Goal: Task Accomplishment & Management: Manage account settings

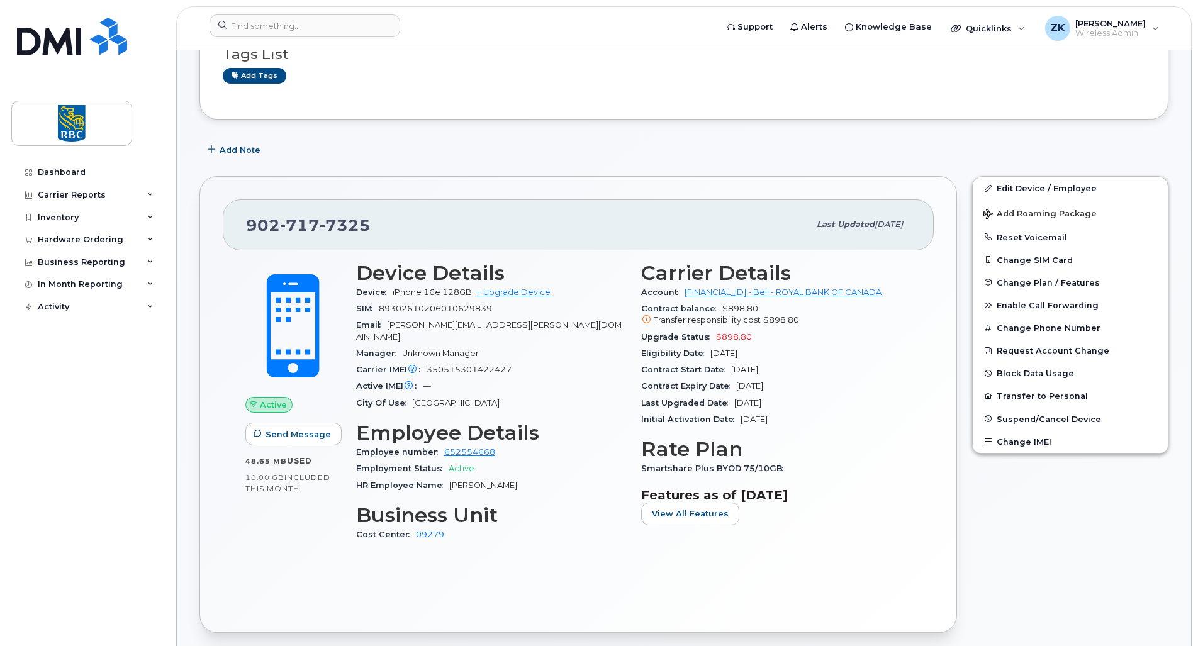
scroll to position [126, 0]
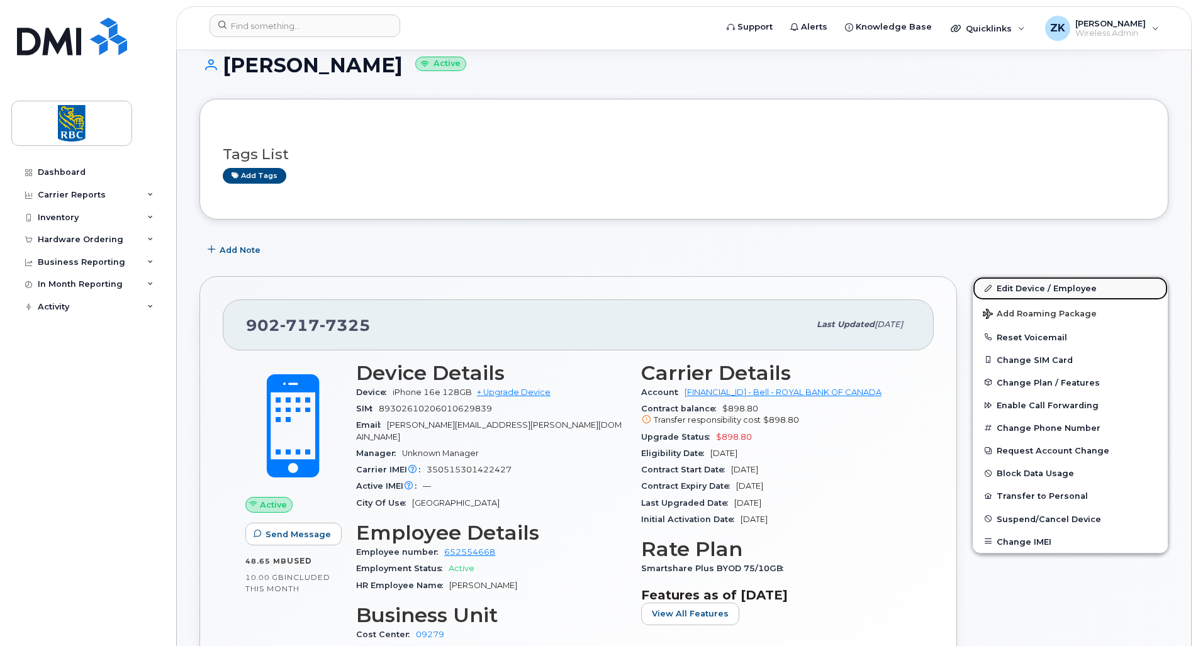
click at [1041, 289] on link "Edit Device / Employee" at bounding box center [1069, 288] width 195 height 23
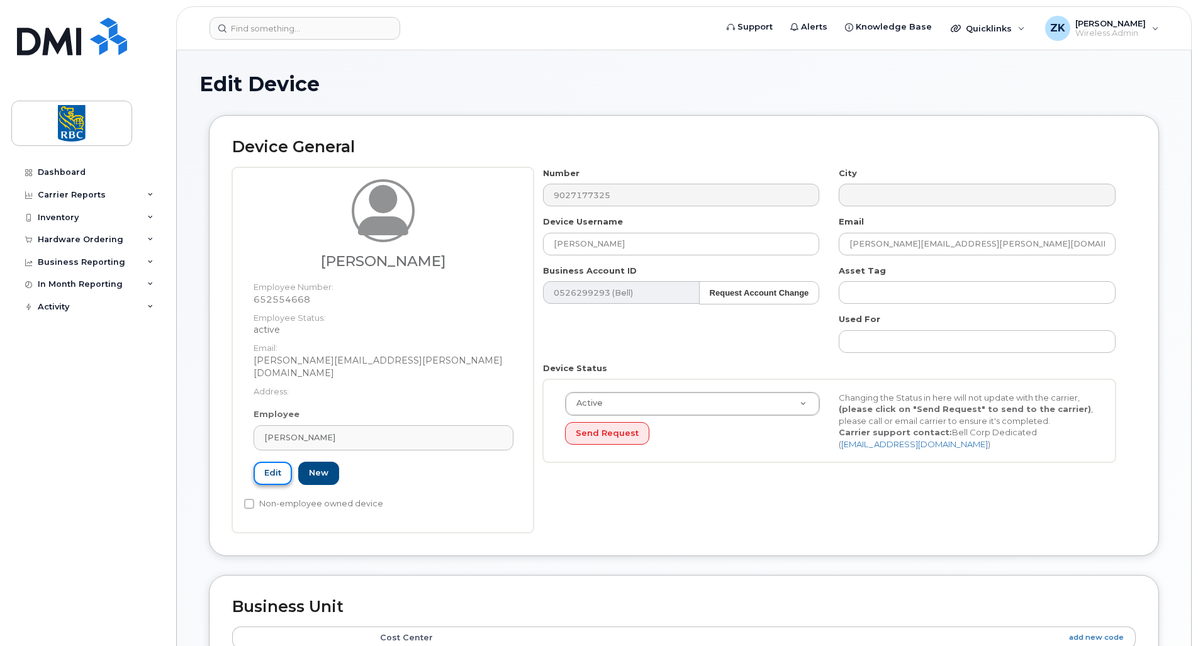
click at [276, 462] on link "Edit" at bounding box center [273, 473] width 38 height 23
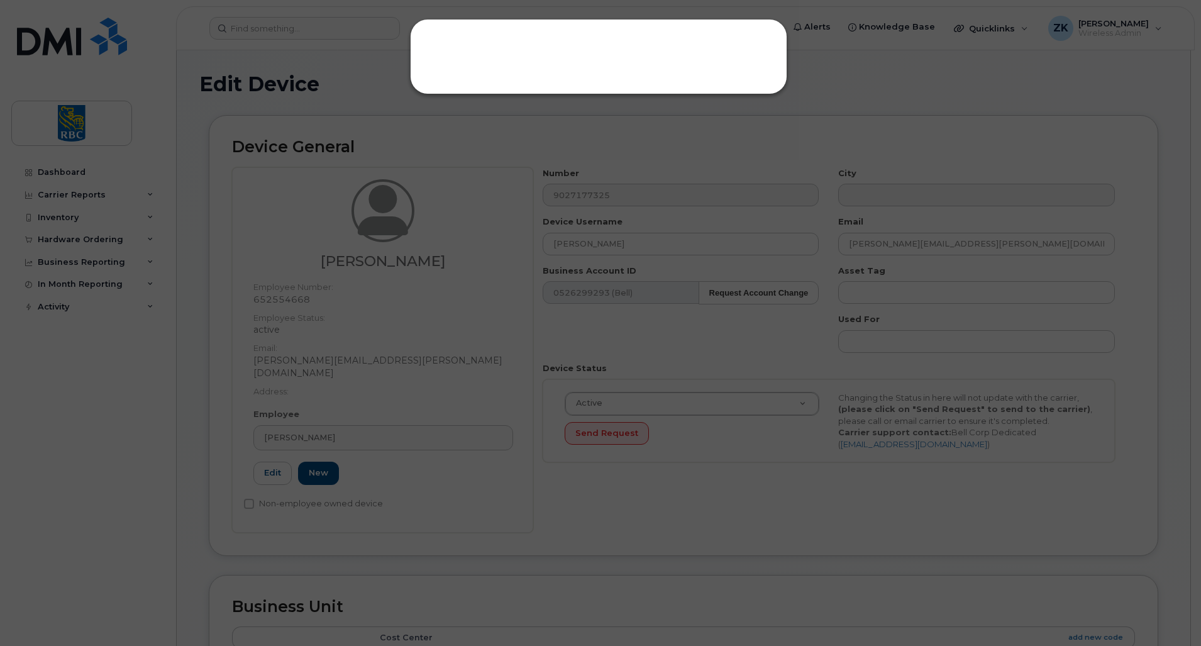
click at [344, 61] on div at bounding box center [600, 323] width 1201 height 646
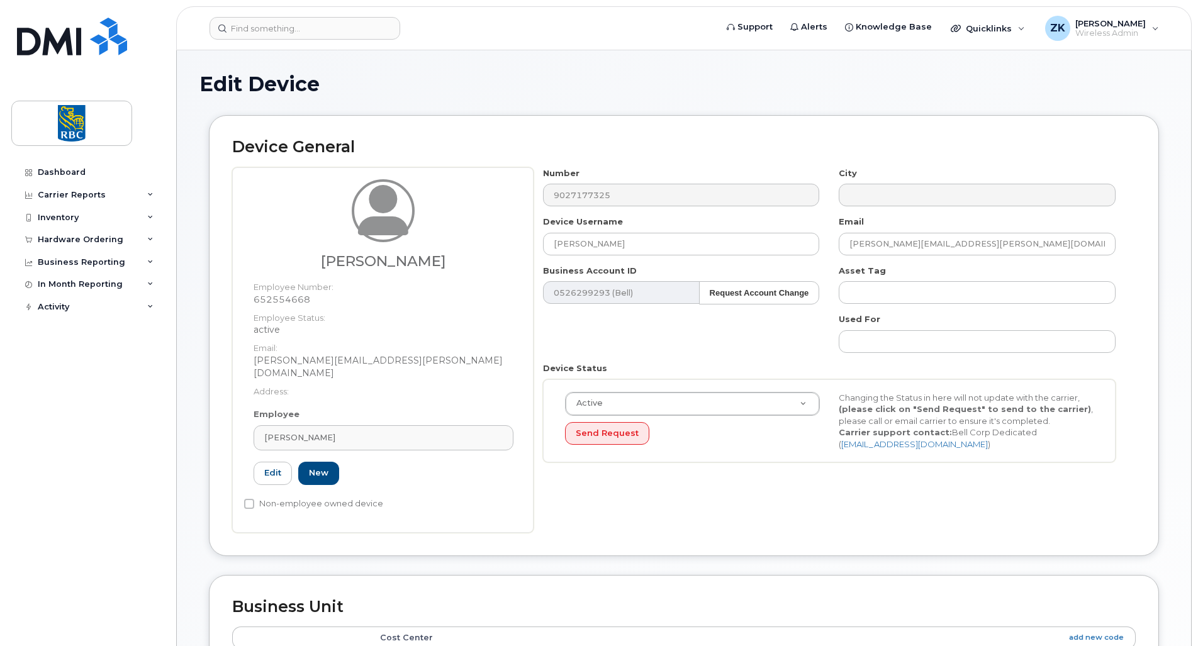
click at [279, 291] on dt "Employee Number:" at bounding box center [384, 284] width 260 height 18
click at [752, 354] on div "Number 9027177325 City Device Username Shelly Morton Email shelly.morton@rbc.co…" at bounding box center [829, 319] width 592 height 305
drag, startPoint x: 636, startPoint y: 241, endPoint x: 483, endPoint y: 247, distance: 153.0
click at [483, 247] on div "Shelly Morton Employee Number: 652554668 Employee Status: active Email: shelly.…" at bounding box center [683, 349] width 903 height 365
click at [637, 244] on input "[PERSON_NAME]" at bounding box center [681, 244] width 277 height 23
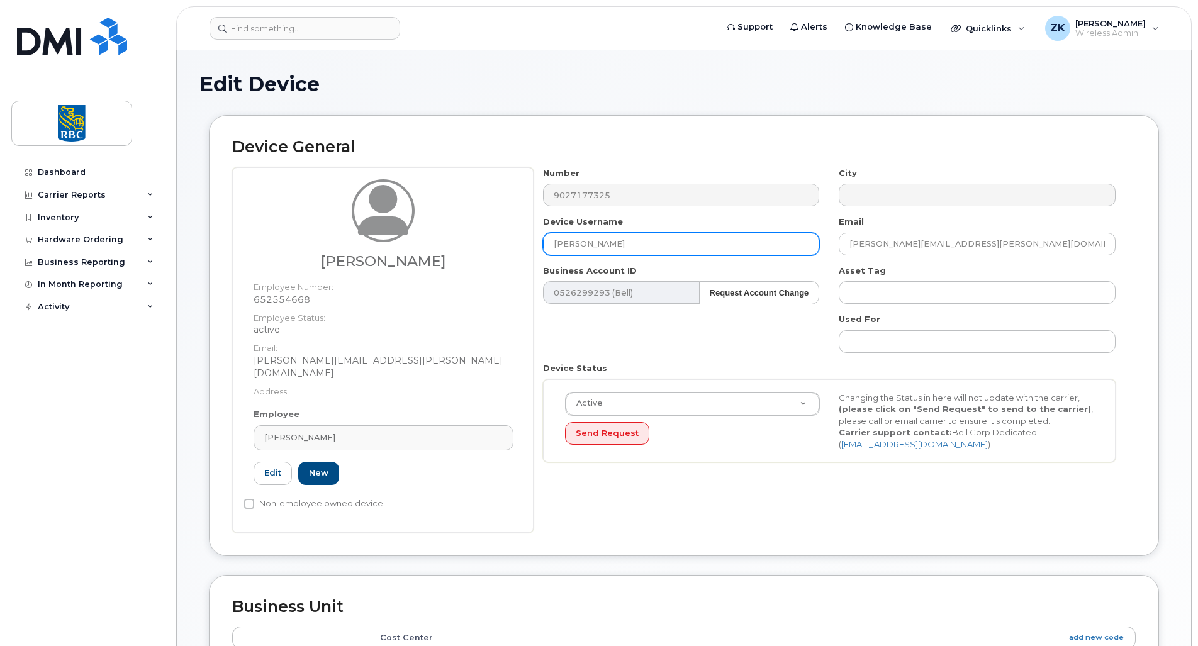
drag, startPoint x: 645, startPoint y: 239, endPoint x: 523, endPoint y: 257, distance: 122.8
click at [501, 253] on div "Shelly Morton Employee Number: 652554668 Employee Status: active Email: shelly.…" at bounding box center [683, 349] width 903 height 365
paste input "[PERSON_NAME]"
type input "[PERSON_NAME]"
drag, startPoint x: 992, startPoint y: 237, endPoint x: 814, endPoint y: 238, distance: 178.0
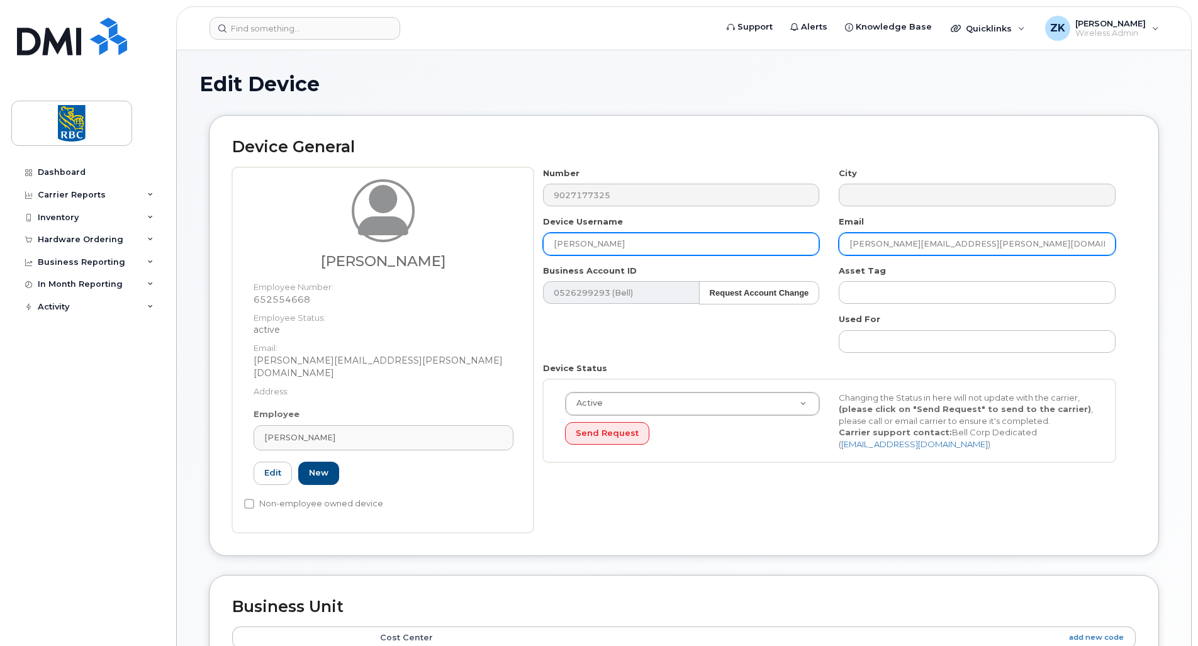
click at [814, 238] on div "Number 9027177325 City Device Username Cole Myers Email shelly.morton@rbc.com B…" at bounding box center [829, 319] width 592 height 305
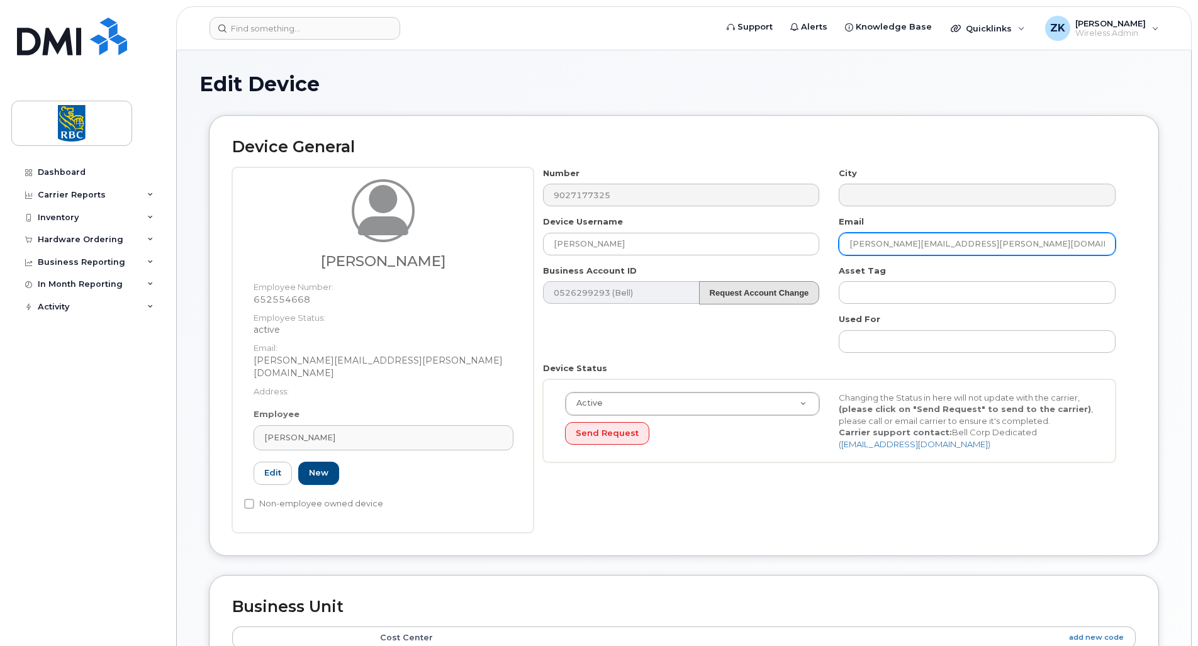
paste input "cole.myers"
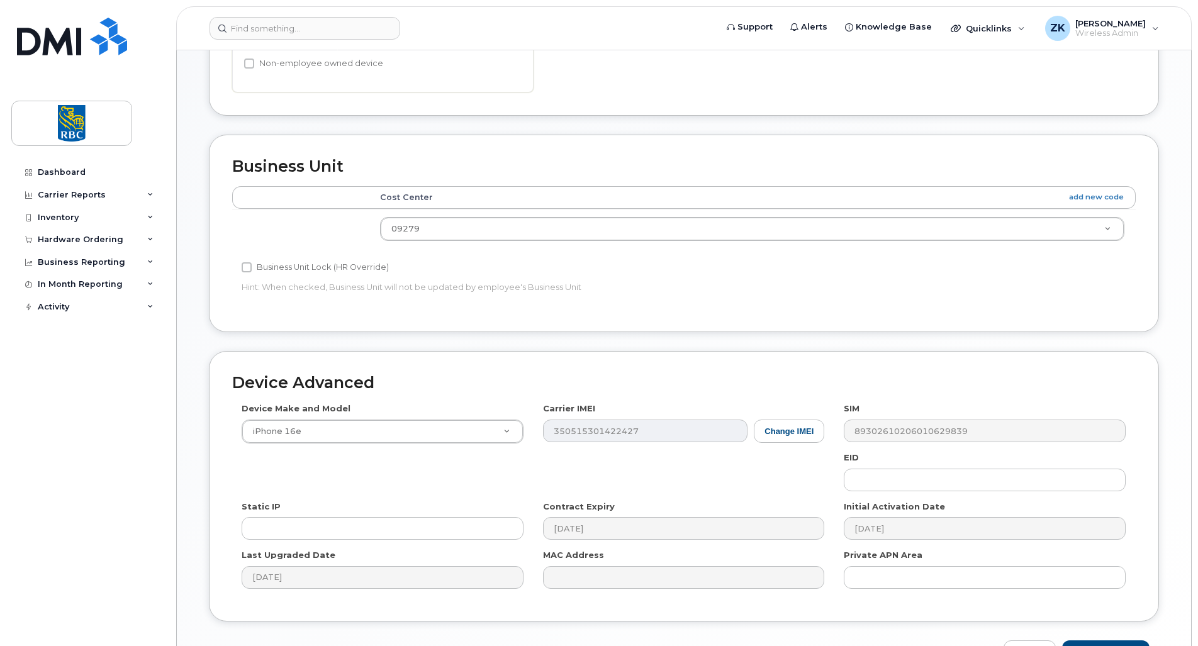
scroll to position [503, 0]
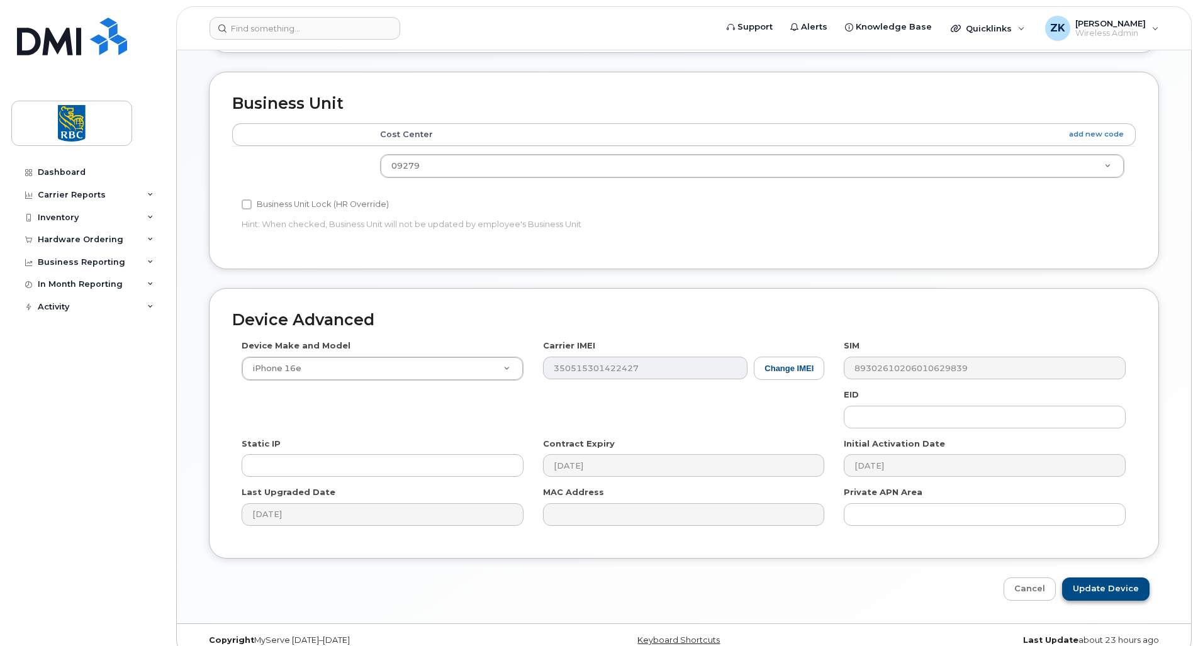
type input "[PERSON_NAME][EMAIL_ADDRESS][PERSON_NAME][DOMAIN_NAME]"
click at [1116, 577] on input "Update Device" at bounding box center [1105, 588] width 87 height 23
type input "Saving..."
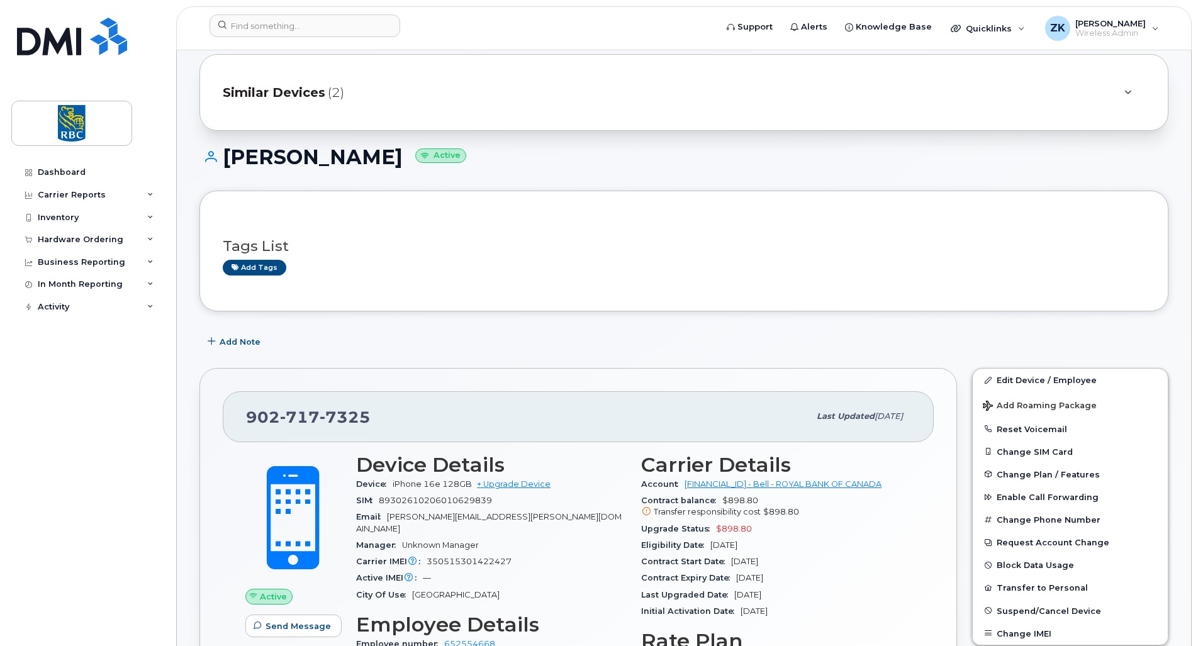
scroll to position [63, 0]
